Goal: Complete application form

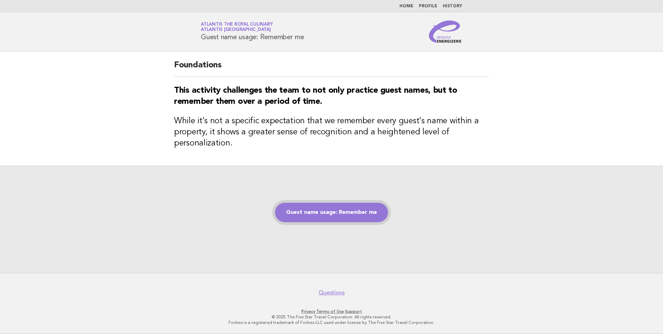
click at [309, 214] on link "Guest name usage: Remember me" at bounding box center [331, 212] width 113 height 19
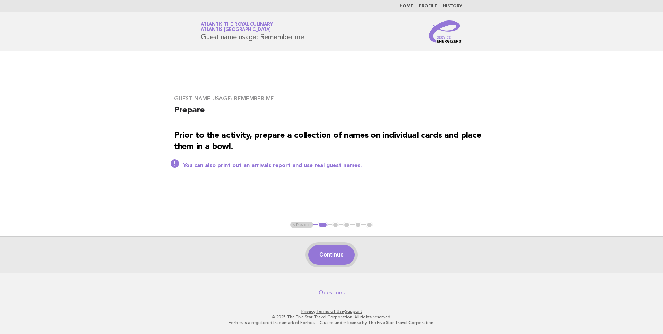
click at [337, 254] on button "Continue" at bounding box center [331, 254] width 46 height 19
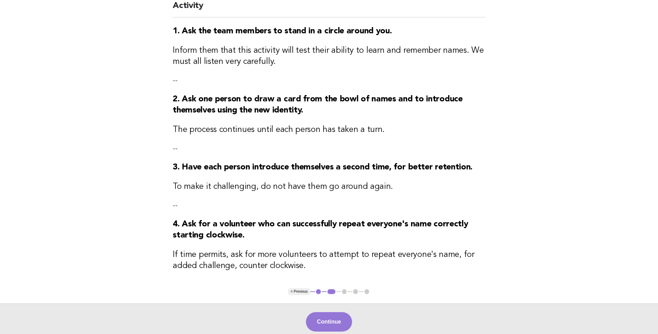
scroll to position [69, 0]
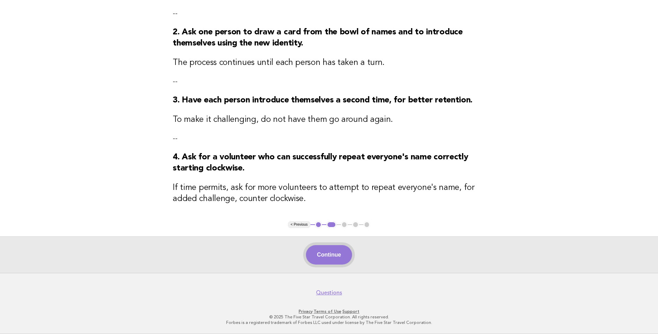
click at [338, 250] on button "Continue" at bounding box center [329, 254] width 46 height 19
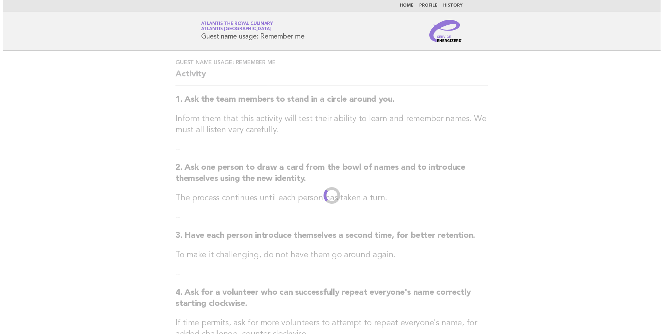
scroll to position [0, 0]
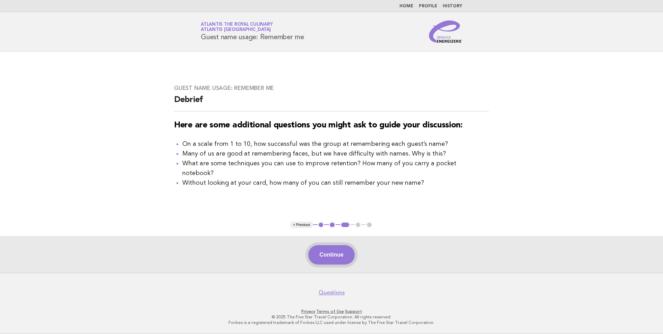
click at [341, 254] on button "Continue" at bounding box center [331, 254] width 46 height 19
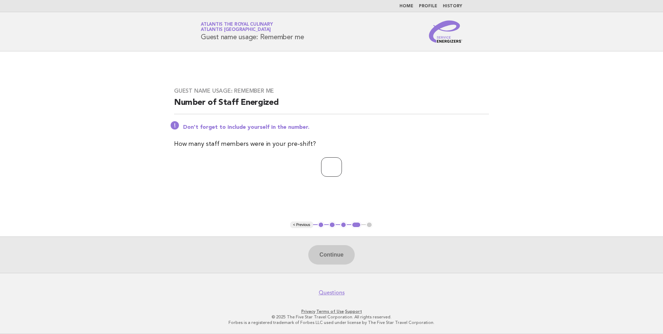
click at [342, 166] on input "*" at bounding box center [331, 166] width 21 height 19
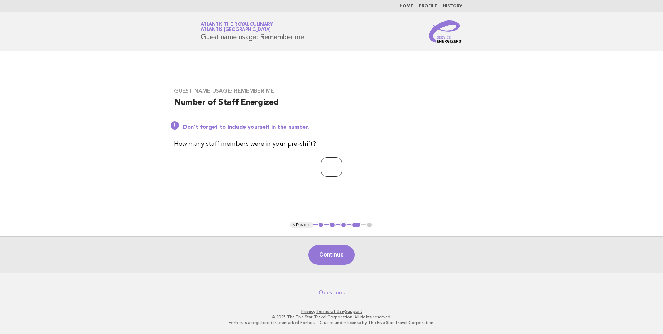
click at [342, 166] on input "*" at bounding box center [331, 166] width 21 height 19
type input "*"
click at [342, 166] on input "*" at bounding box center [331, 166] width 21 height 19
click at [334, 255] on button "Continue" at bounding box center [331, 254] width 46 height 19
